Goal: Information Seeking & Learning: Learn about a topic

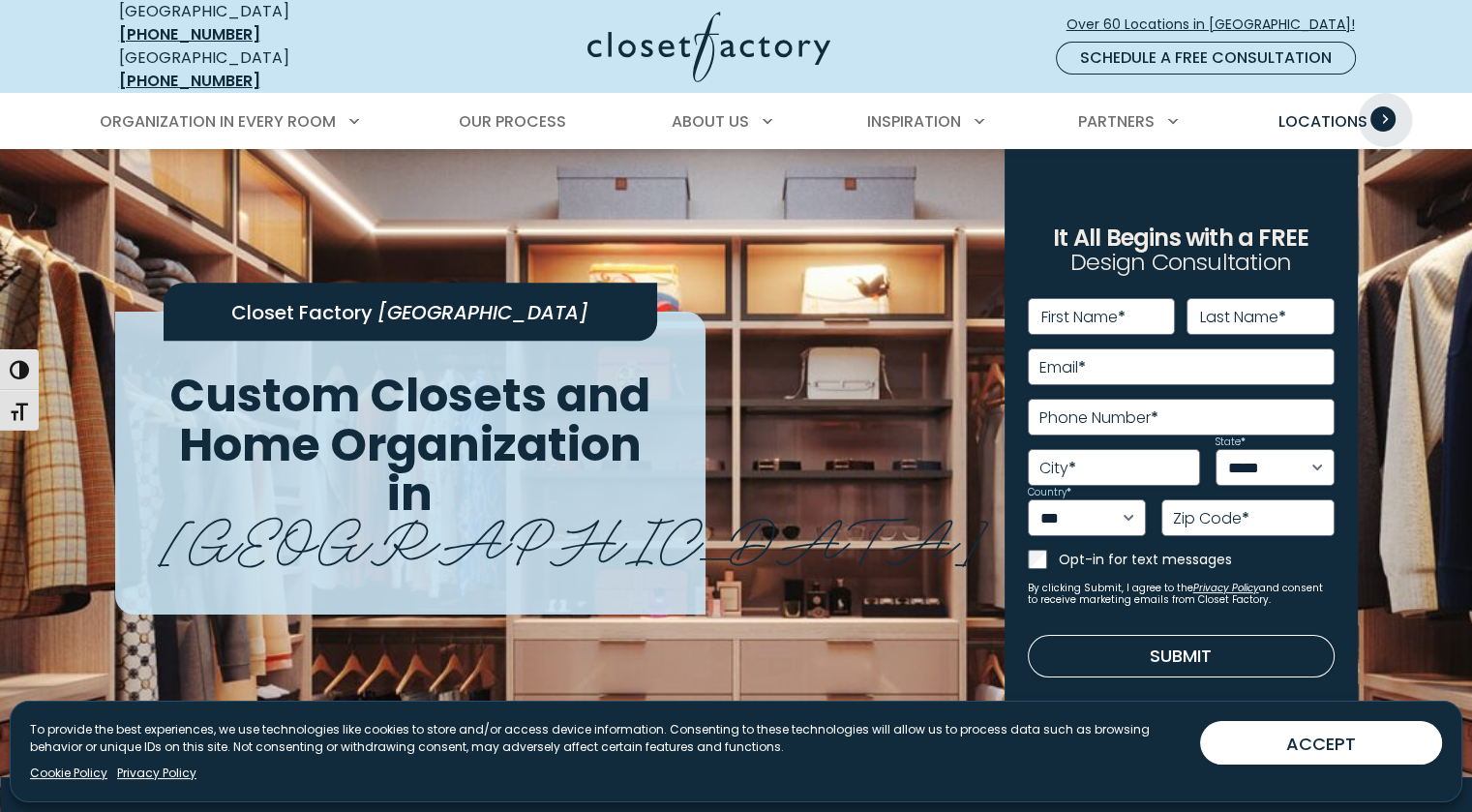
click at [1388, 106] on span "Primary Menu" at bounding box center [1384, 119] width 26 height 26
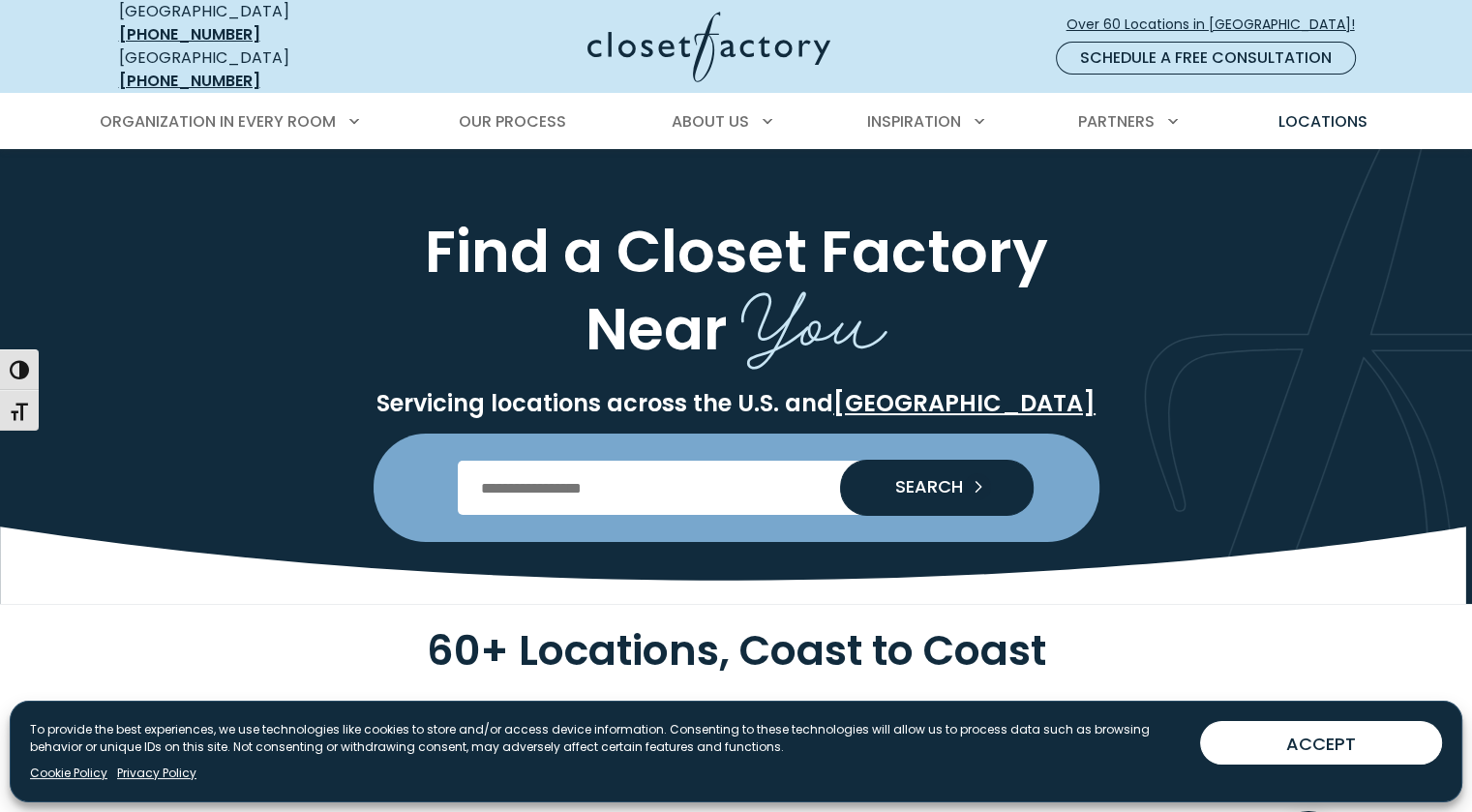
click at [743, 480] on input "Enter Postal Code" at bounding box center [736, 488] width 557 height 54
type input "*****"
click at [937, 478] on span "SEARCH" at bounding box center [921, 487] width 84 height 18
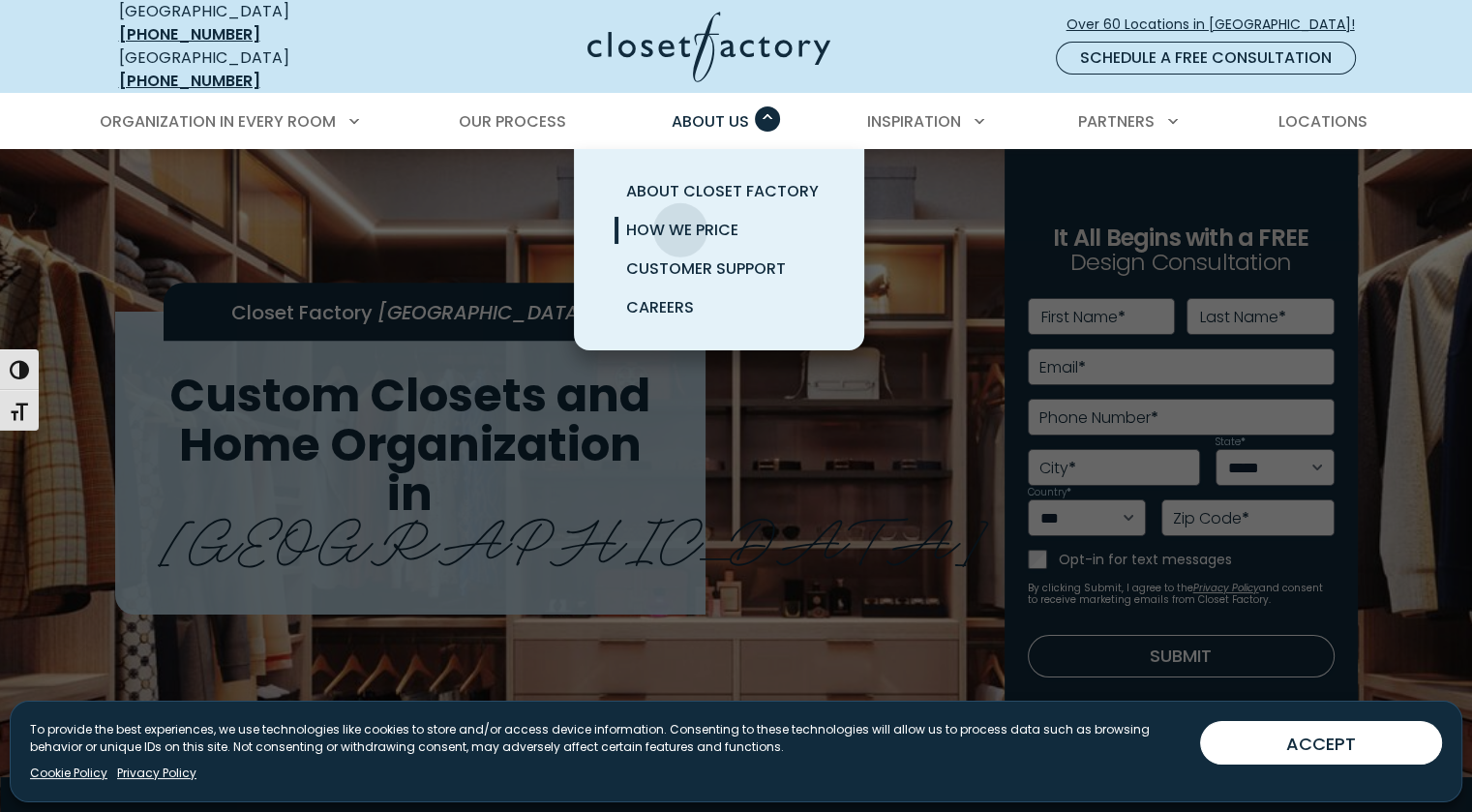
click at [680, 218] on span "How We Price" at bounding box center [682, 229] width 112 height 23
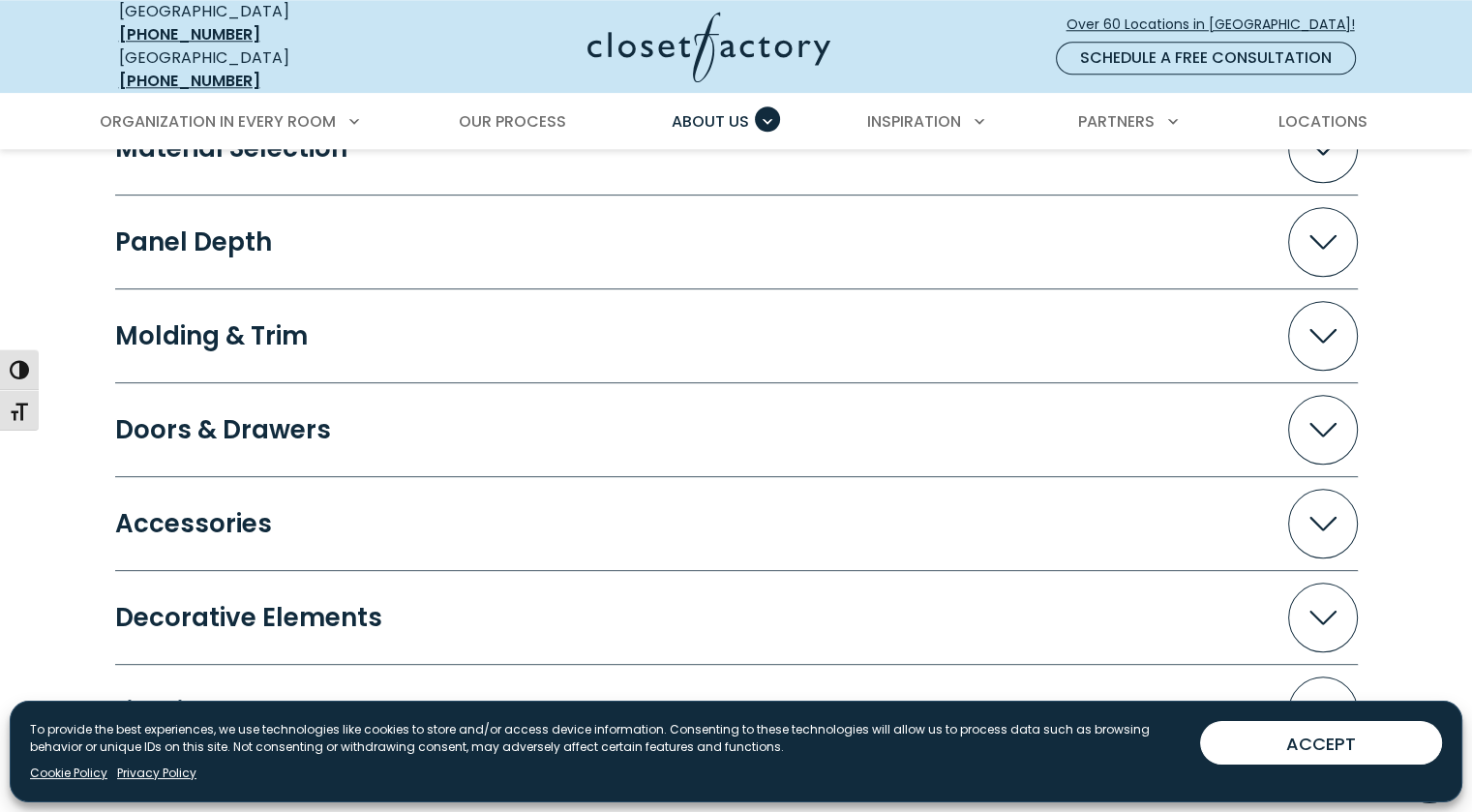
scroll to position [1936, 0]
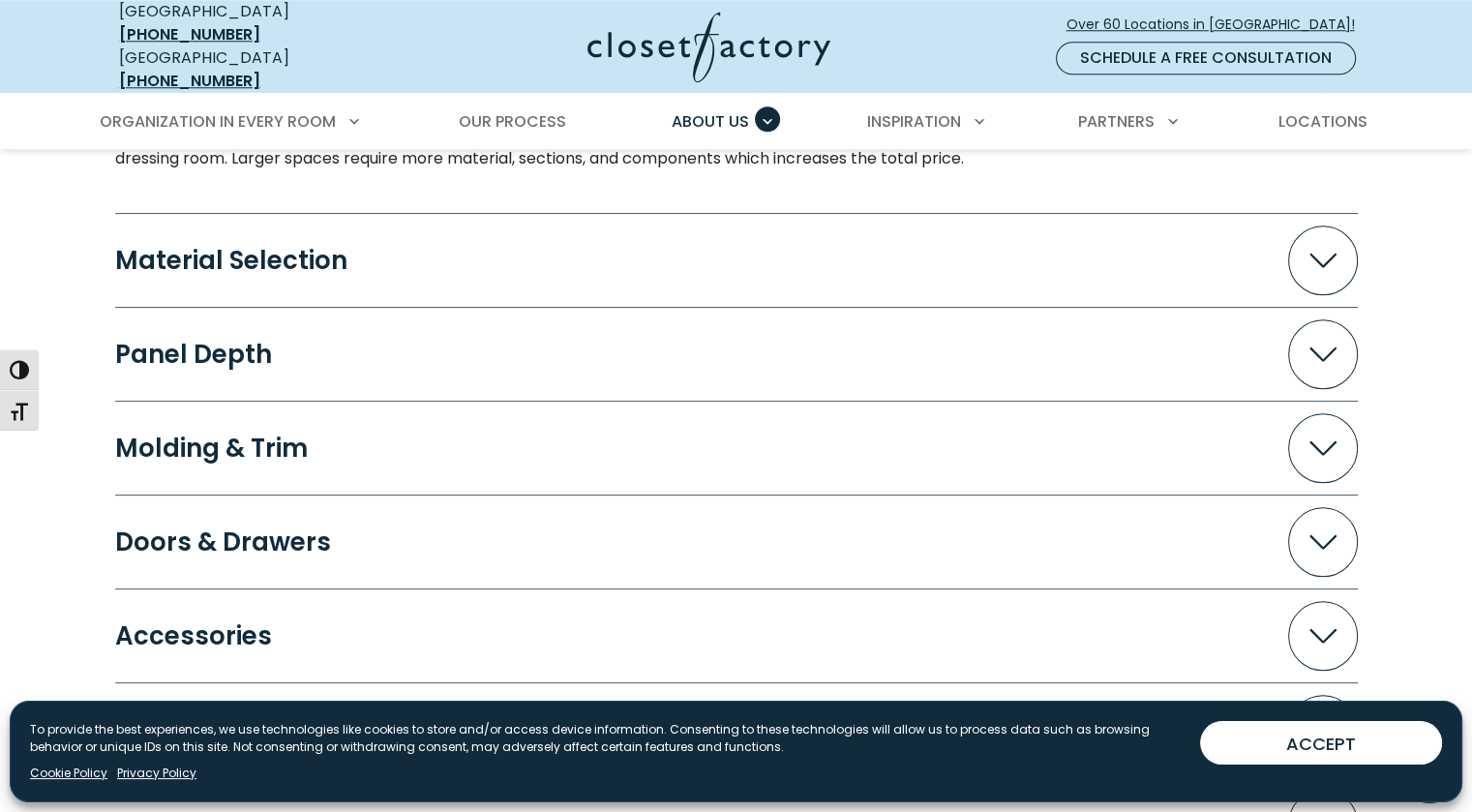
click at [1315, 348] on span "Accordion" at bounding box center [1323, 354] width 70 height 70
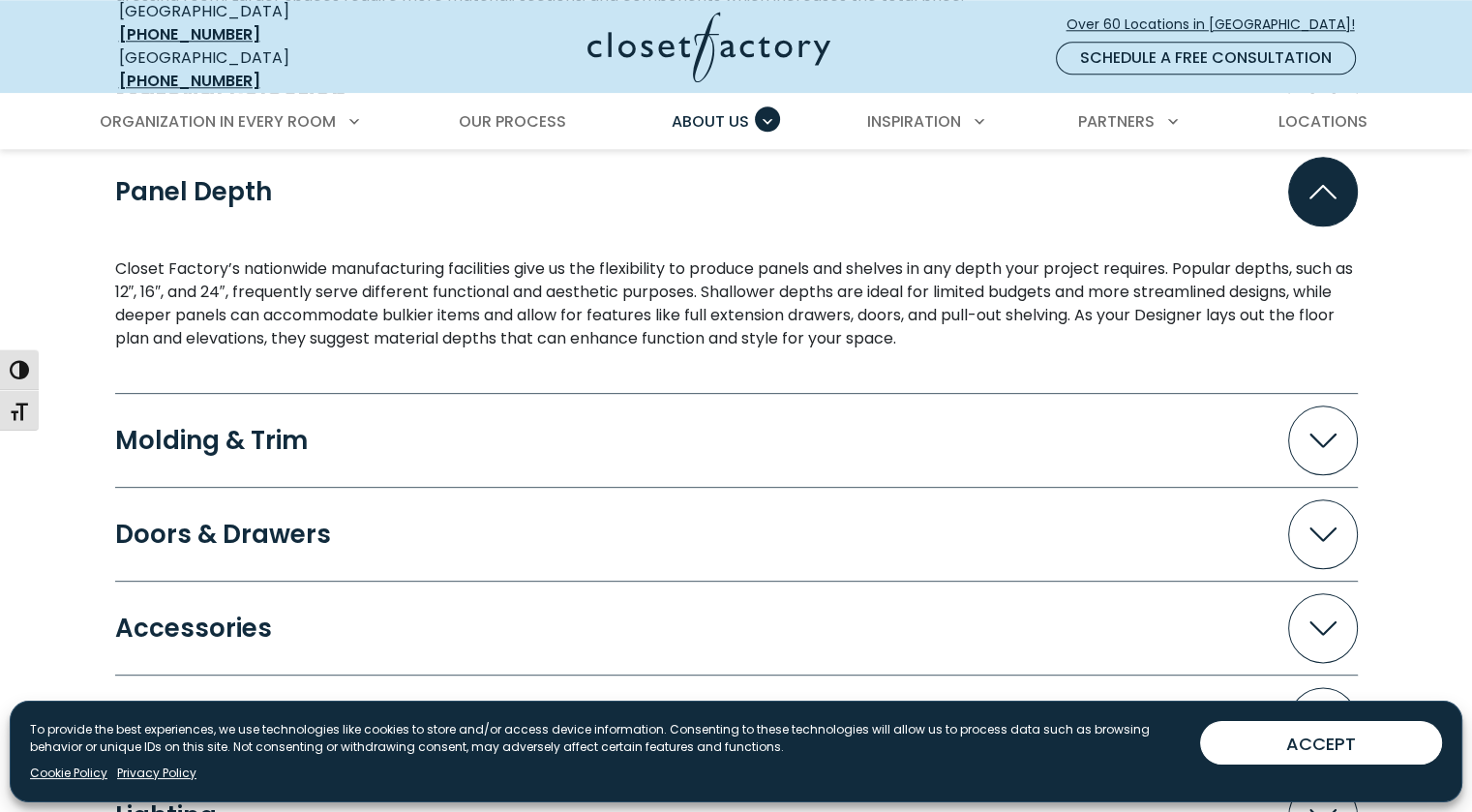
scroll to position [2129, 0]
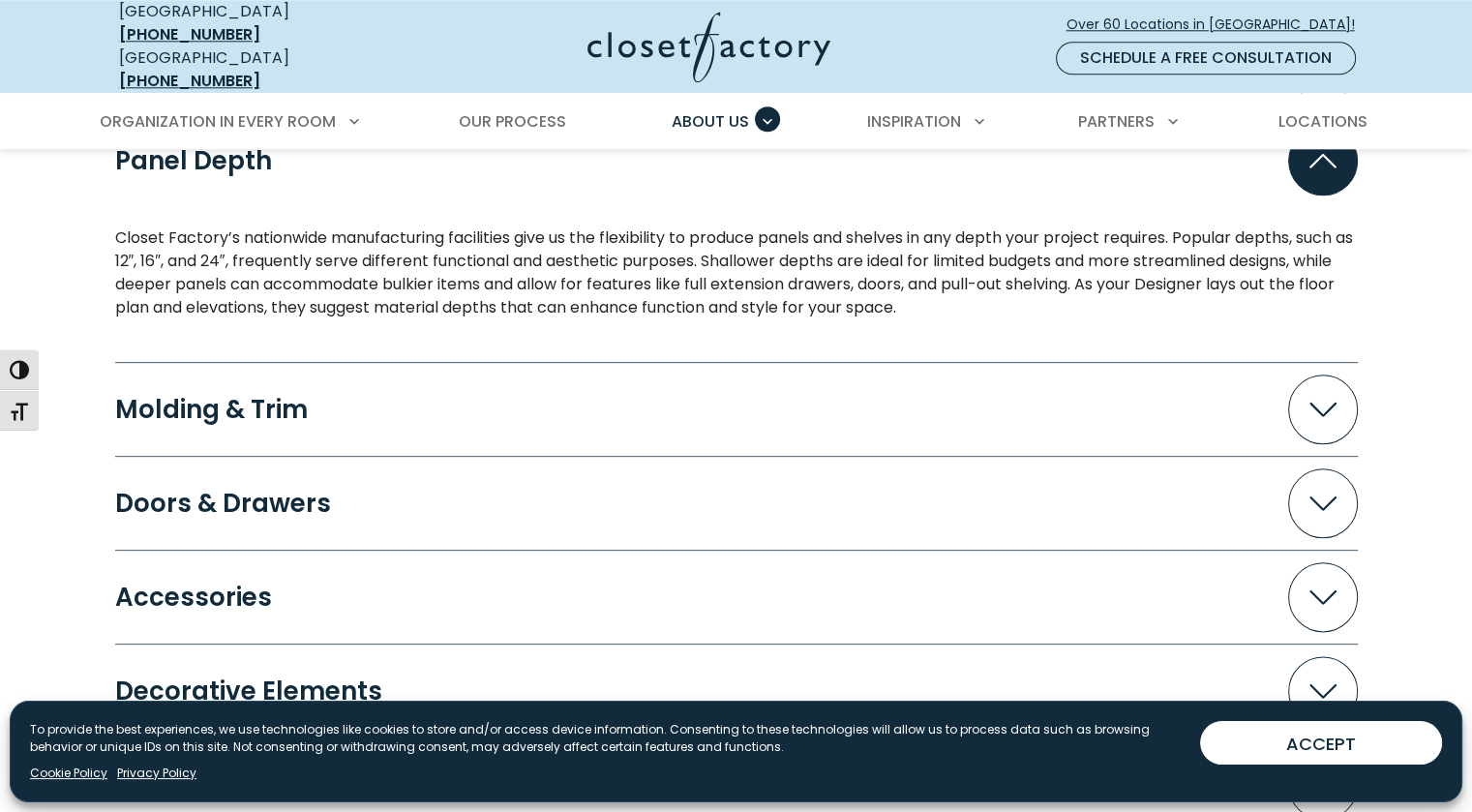
click at [1308, 391] on span "Accordion" at bounding box center [1323, 409] width 70 height 70
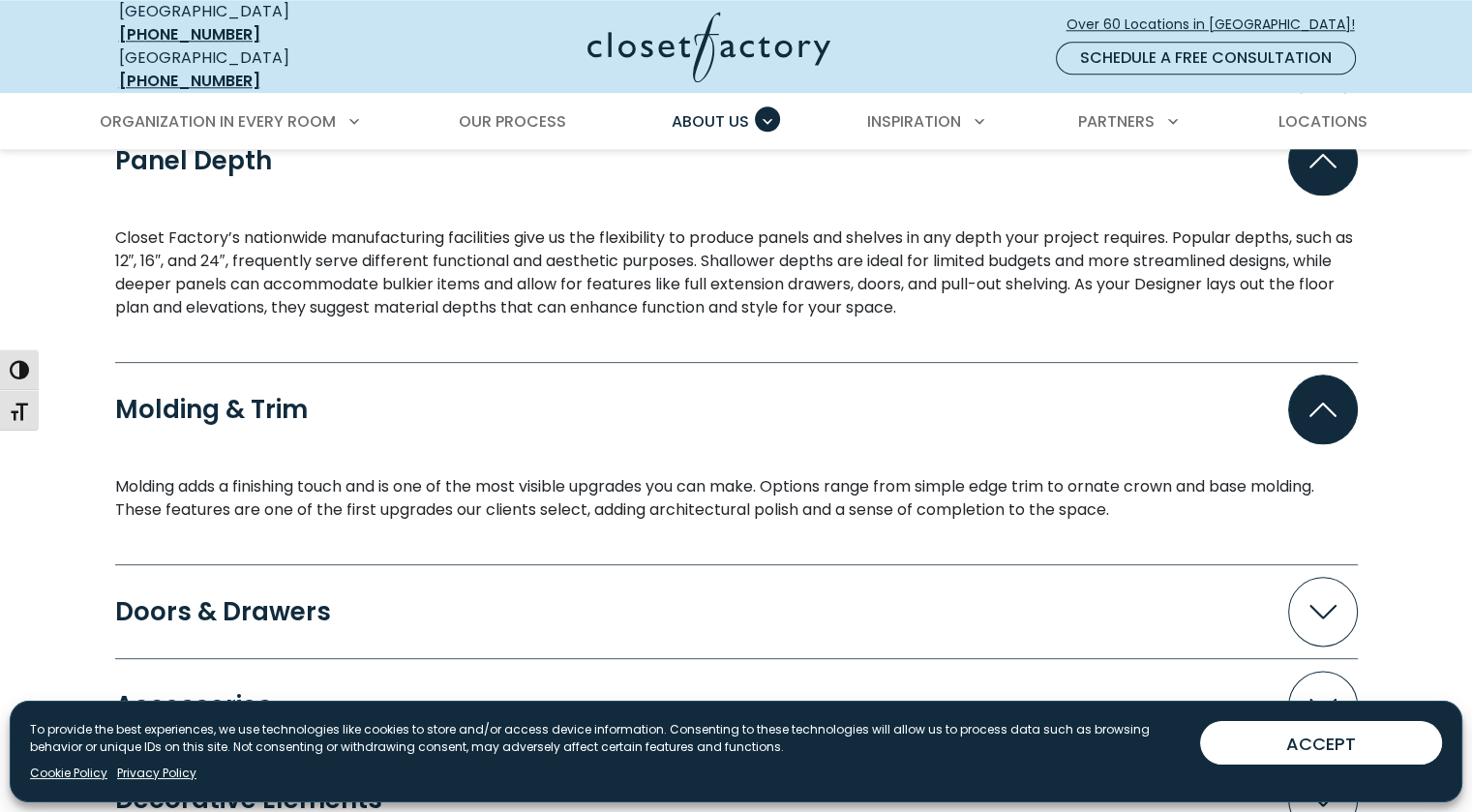
click at [1315, 411] on span "Accordion" at bounding box center [1323, 409] width 70 height 70
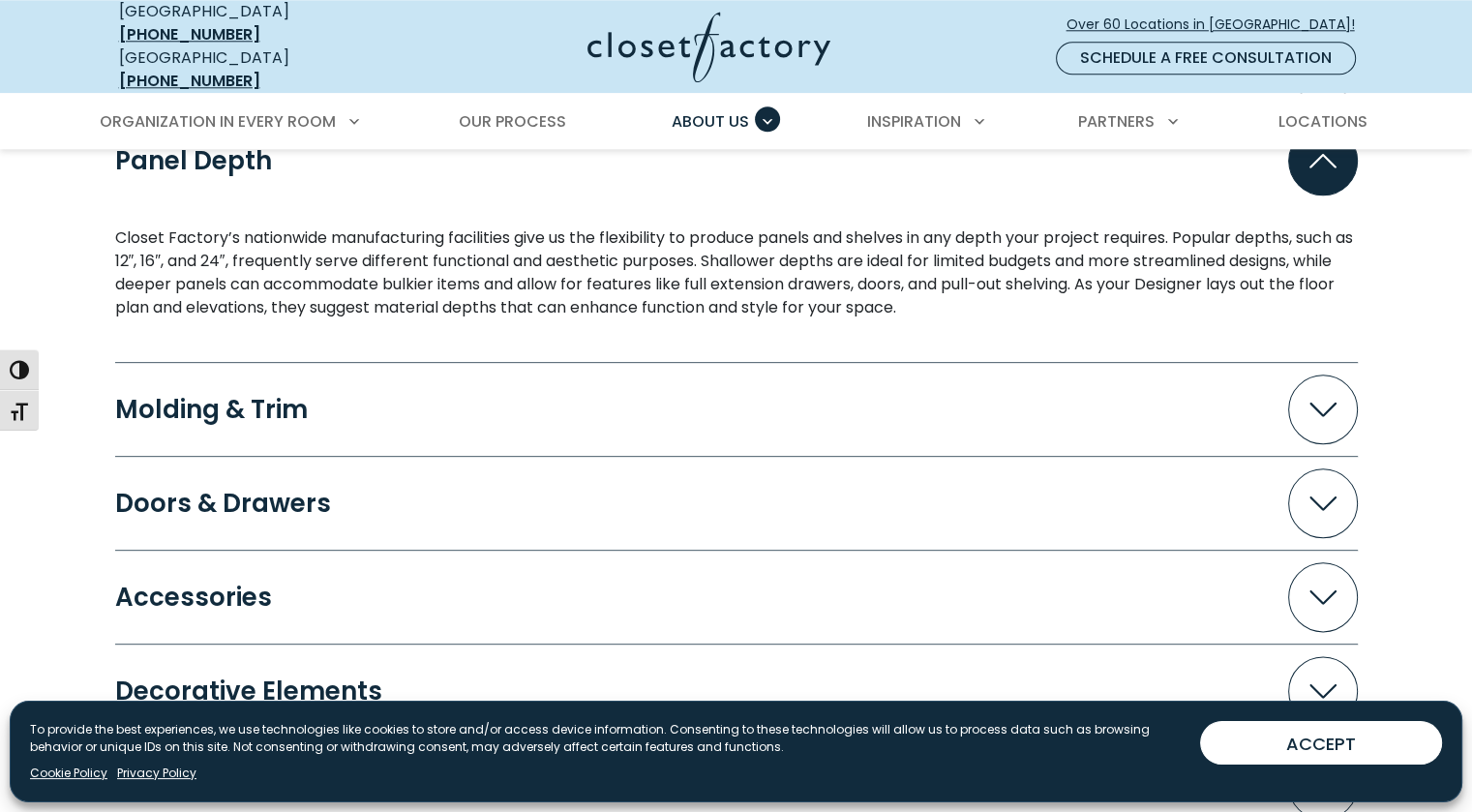
click at [1325, 496] on icon "Accordion" at bounding box center [1324, 503] width 28 height 15
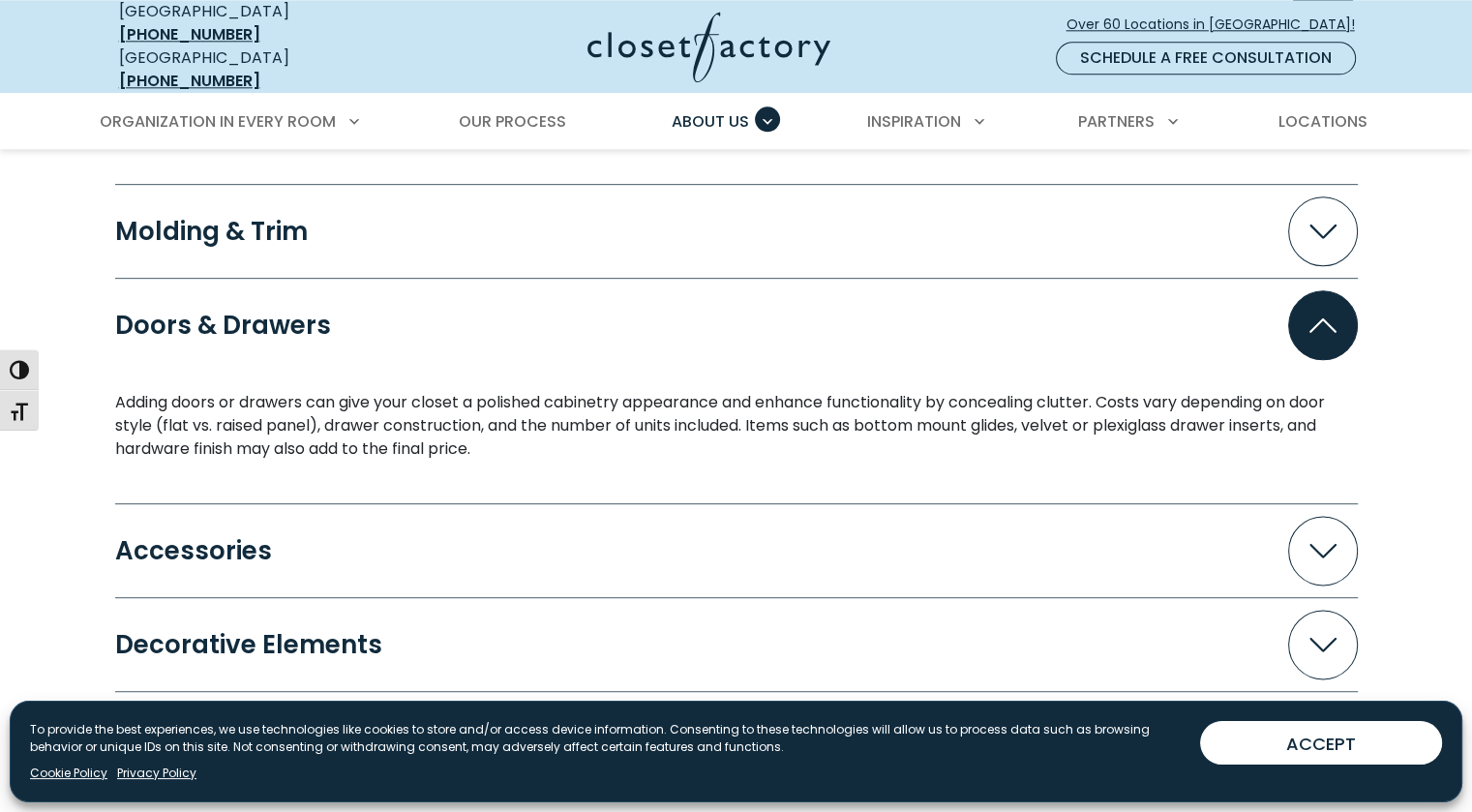
scroll to position [2323, 0]
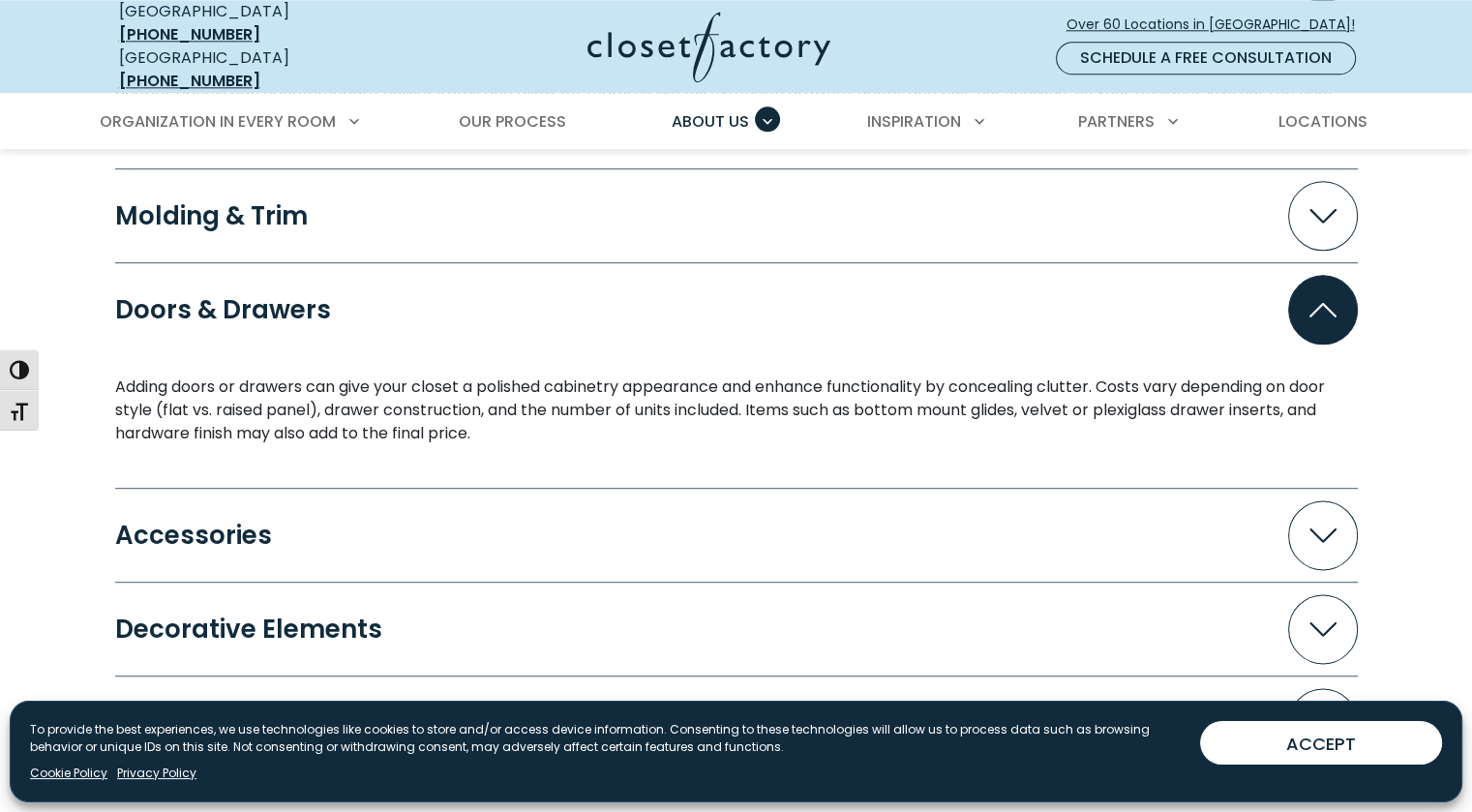
click at [1323, 317] on span "Accordion" at bounding box center [1323, 310] width 70 height 70
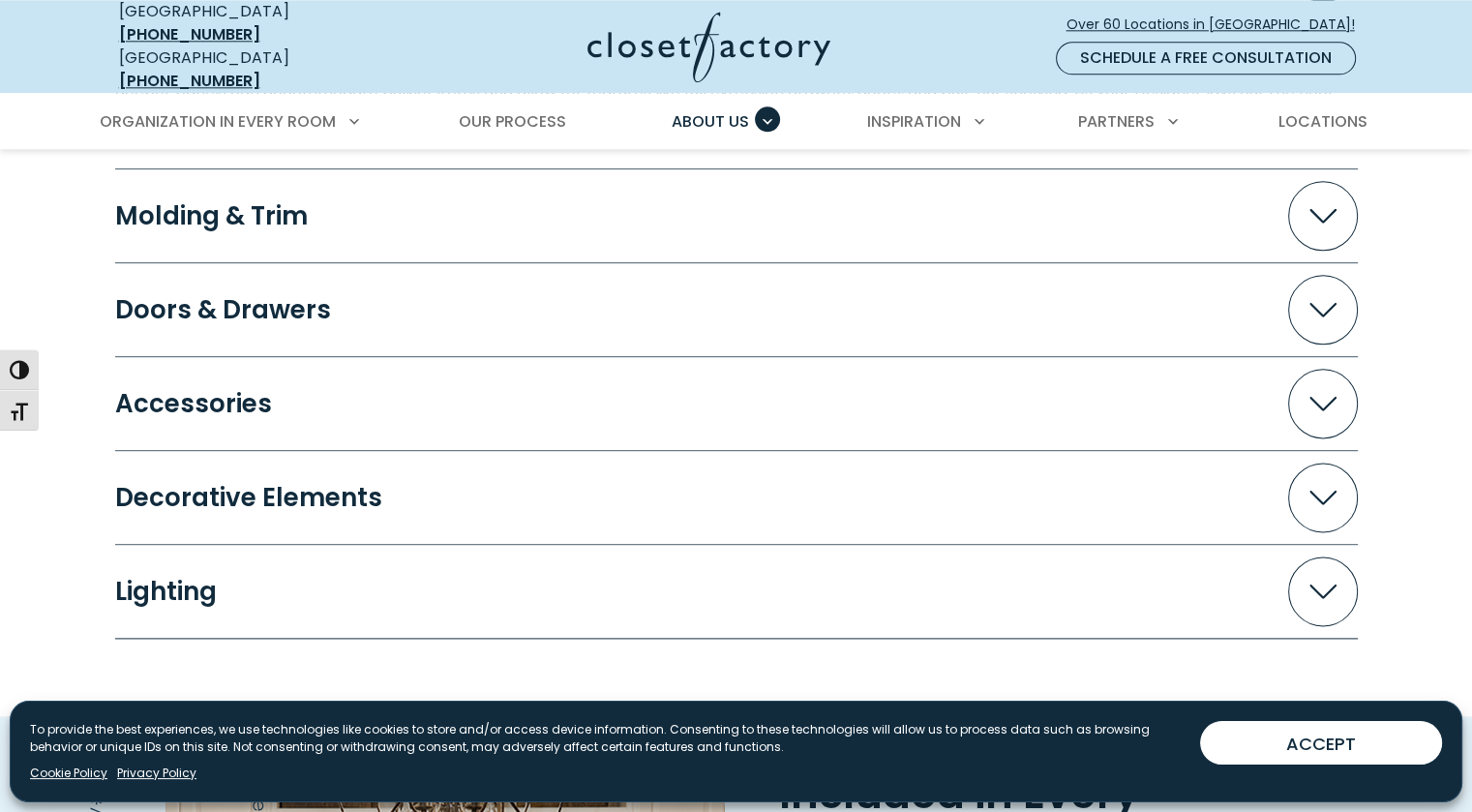
click at [1305, 487] on span "Accordion" at bounding box center [1323, 497] width 70 height 70
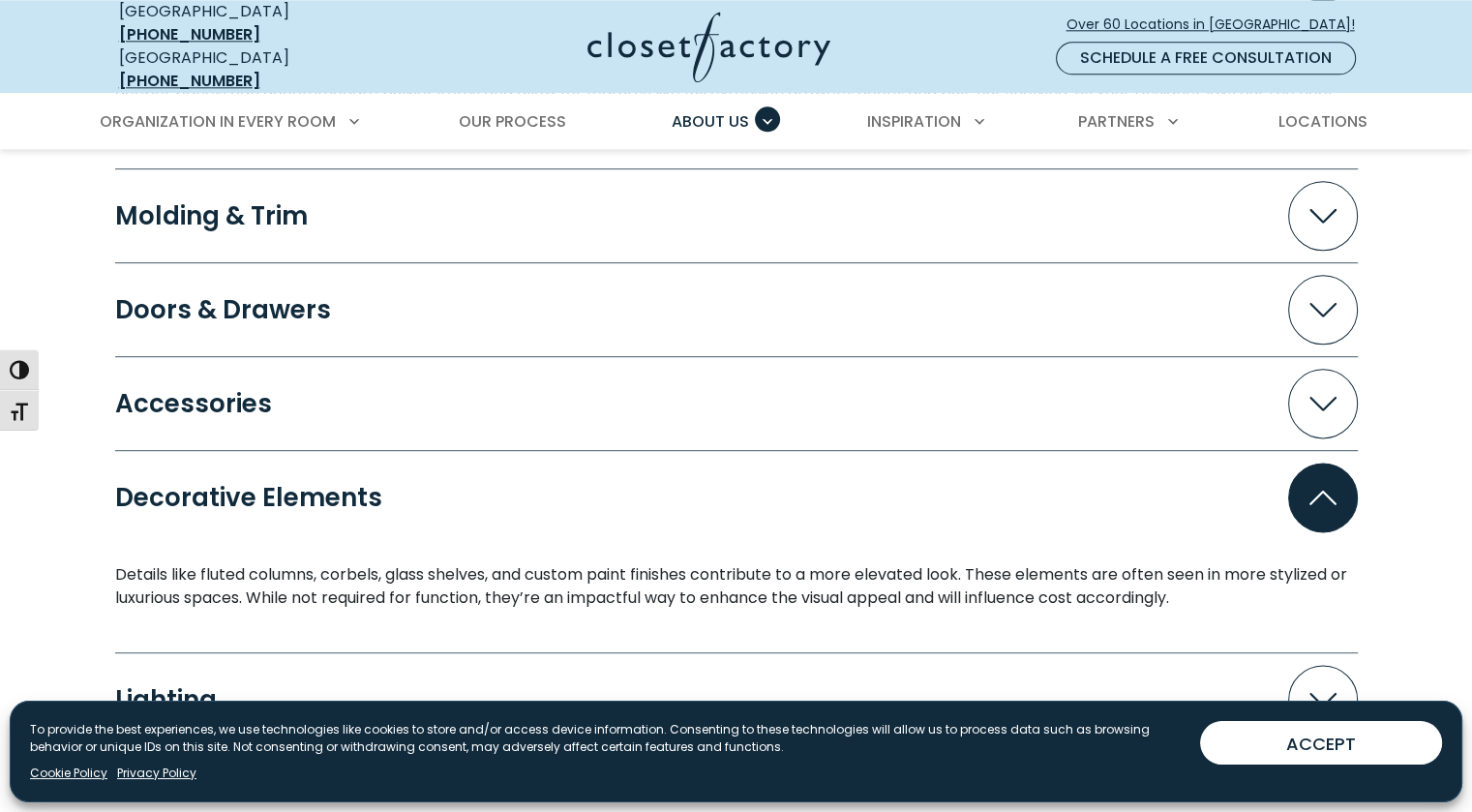
click at [1339, 481] on span "Accordion" at bounding box center [1323, 497] width 70 height 70
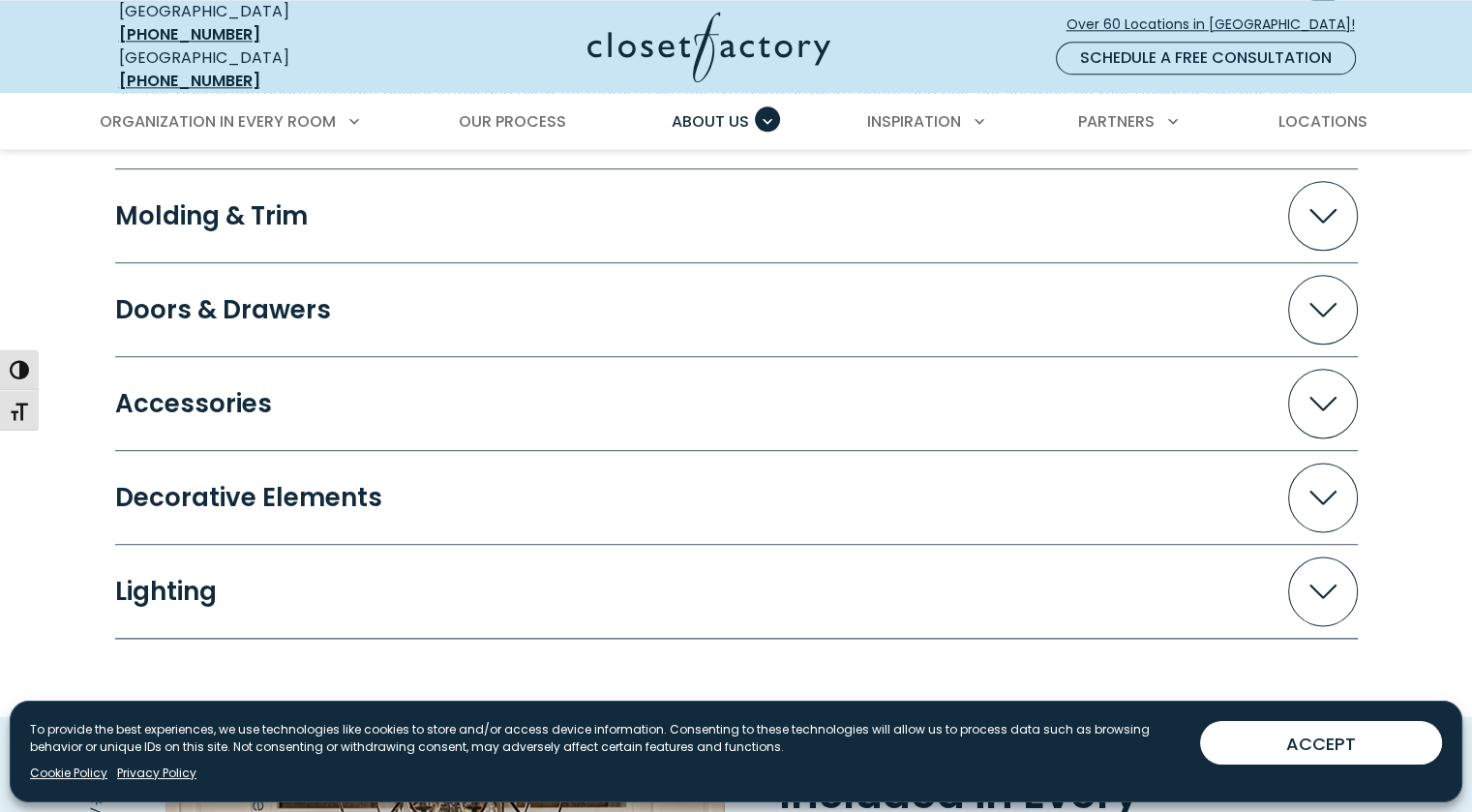
click at [1323, 585] on icon "Accordion" at bounding box center [1324, 592] width 28 height 15
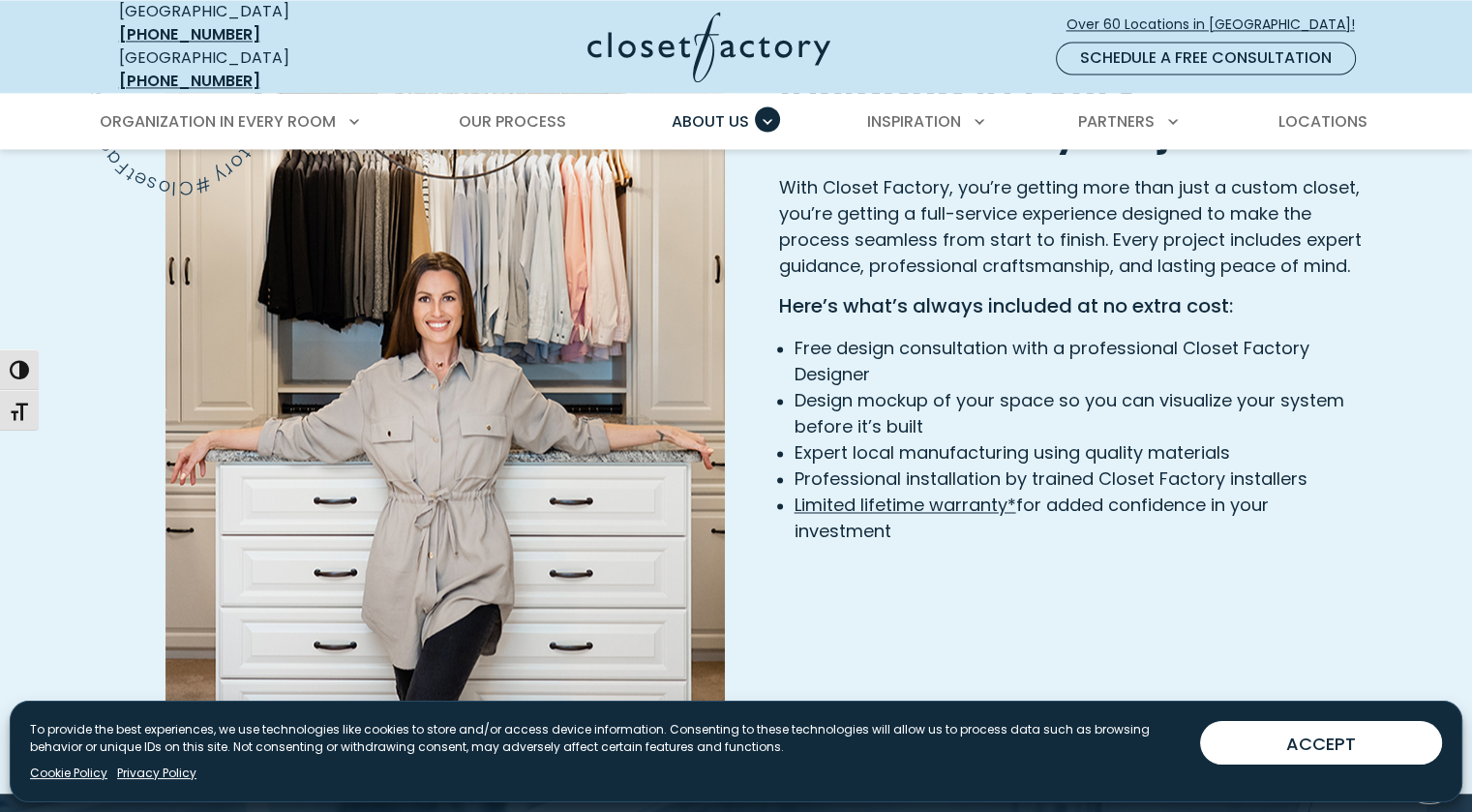
scroll to position [3097, 0]
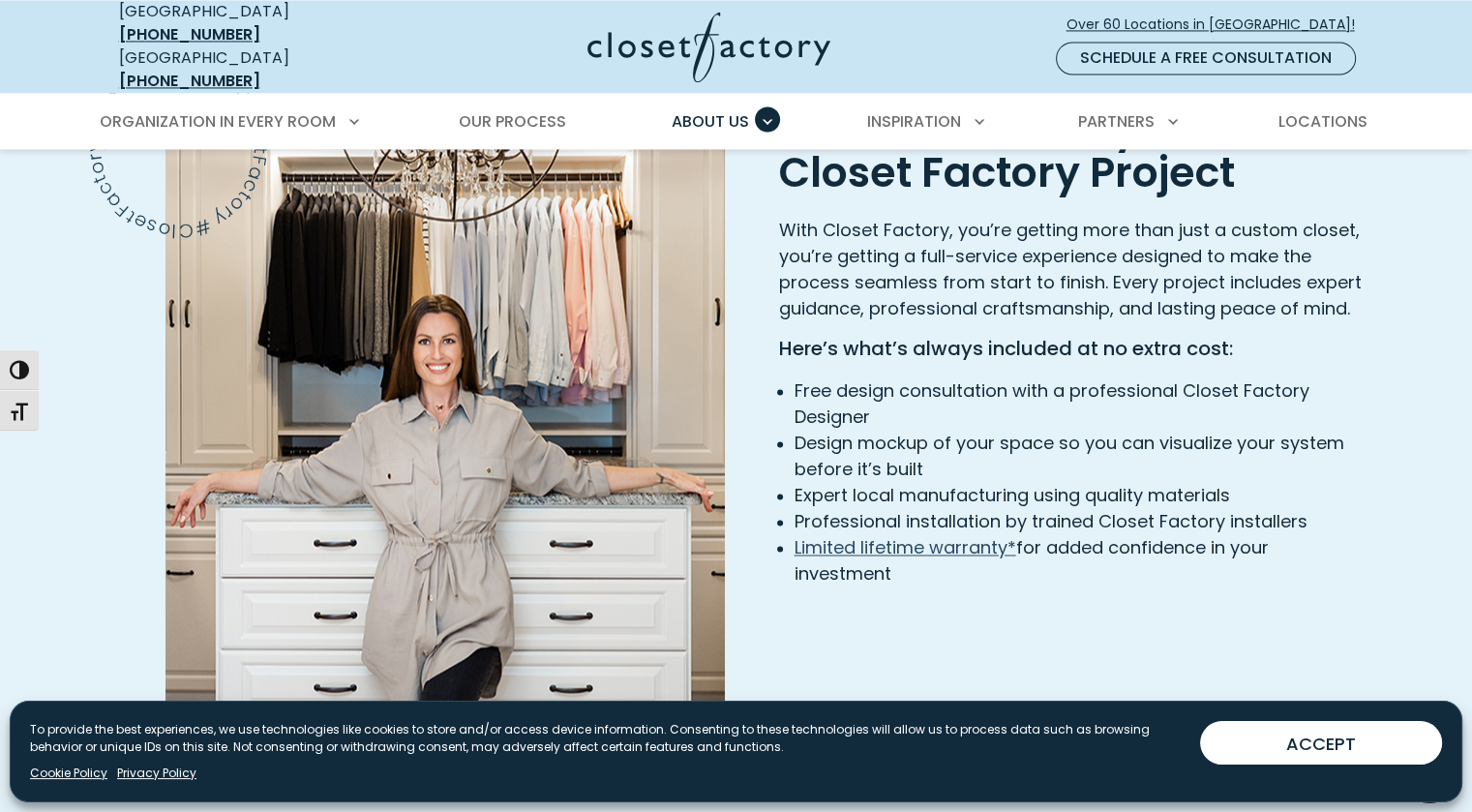
click at [952, 535] on link "Limited lifetime warranty*" at bounding box center [905, 547] width 221 height 25
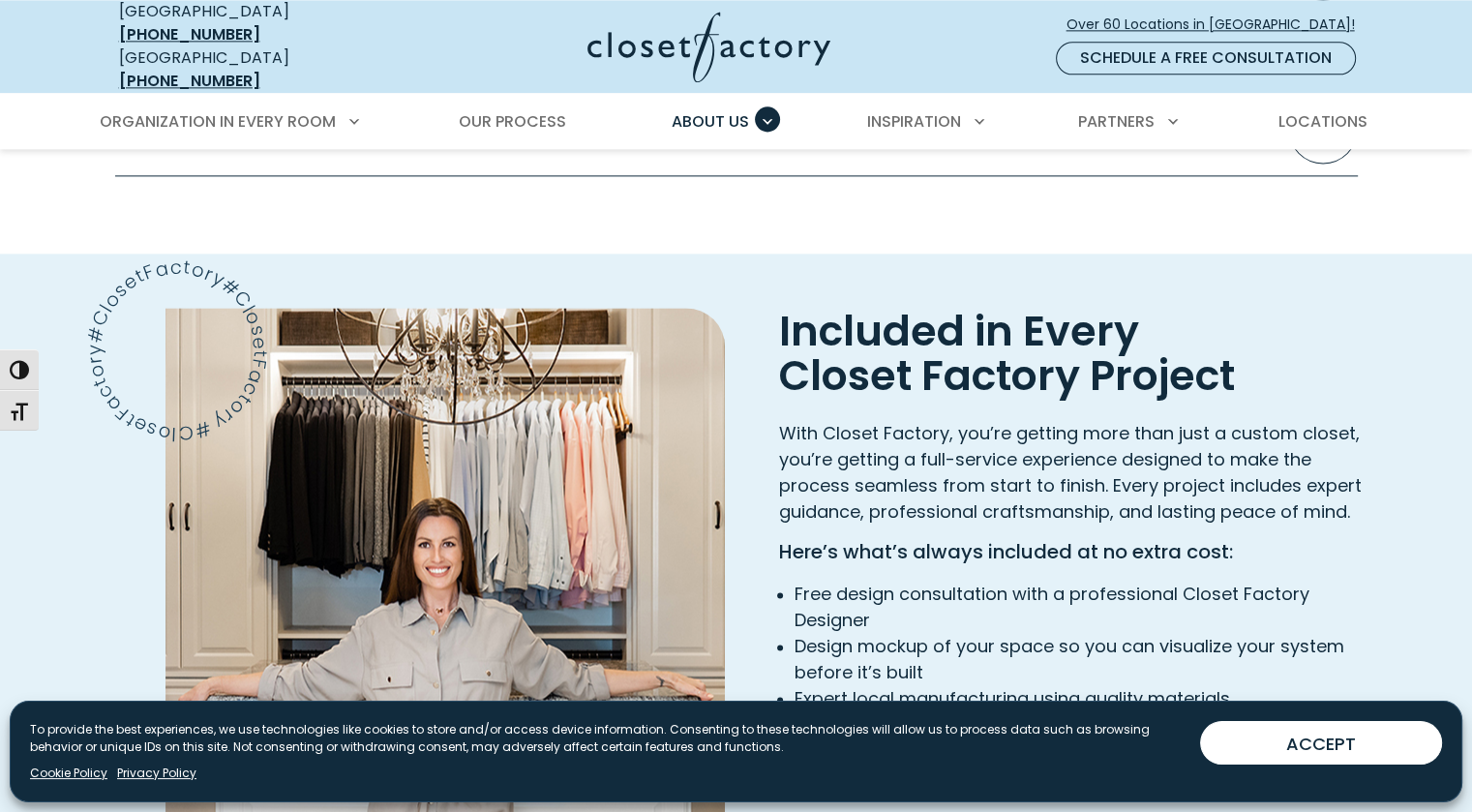
scroll to position [2727, 0]
